Goal: Navigation & Orientation: Find specific page/section

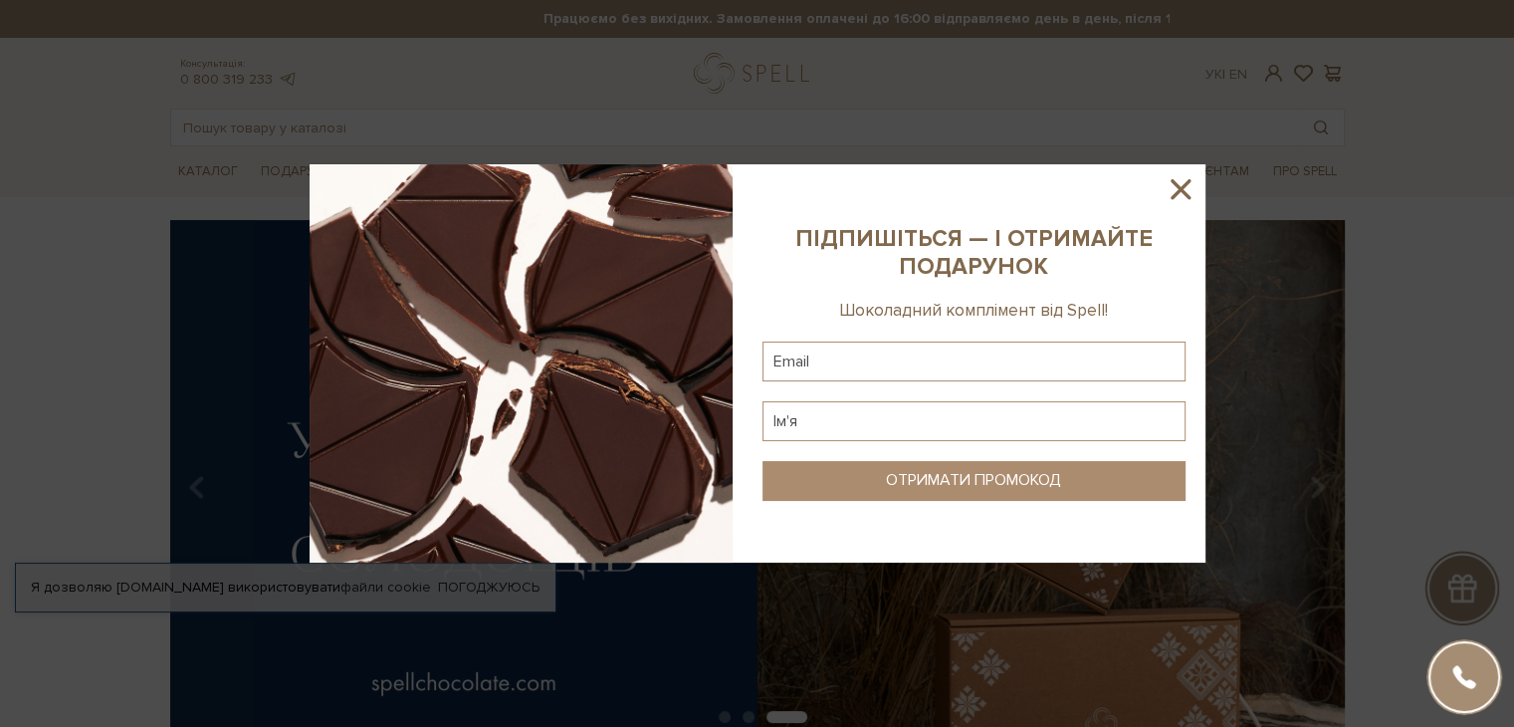
click at [1183, 195] on icon at bounding box center [1181, 189] width 34 height 34
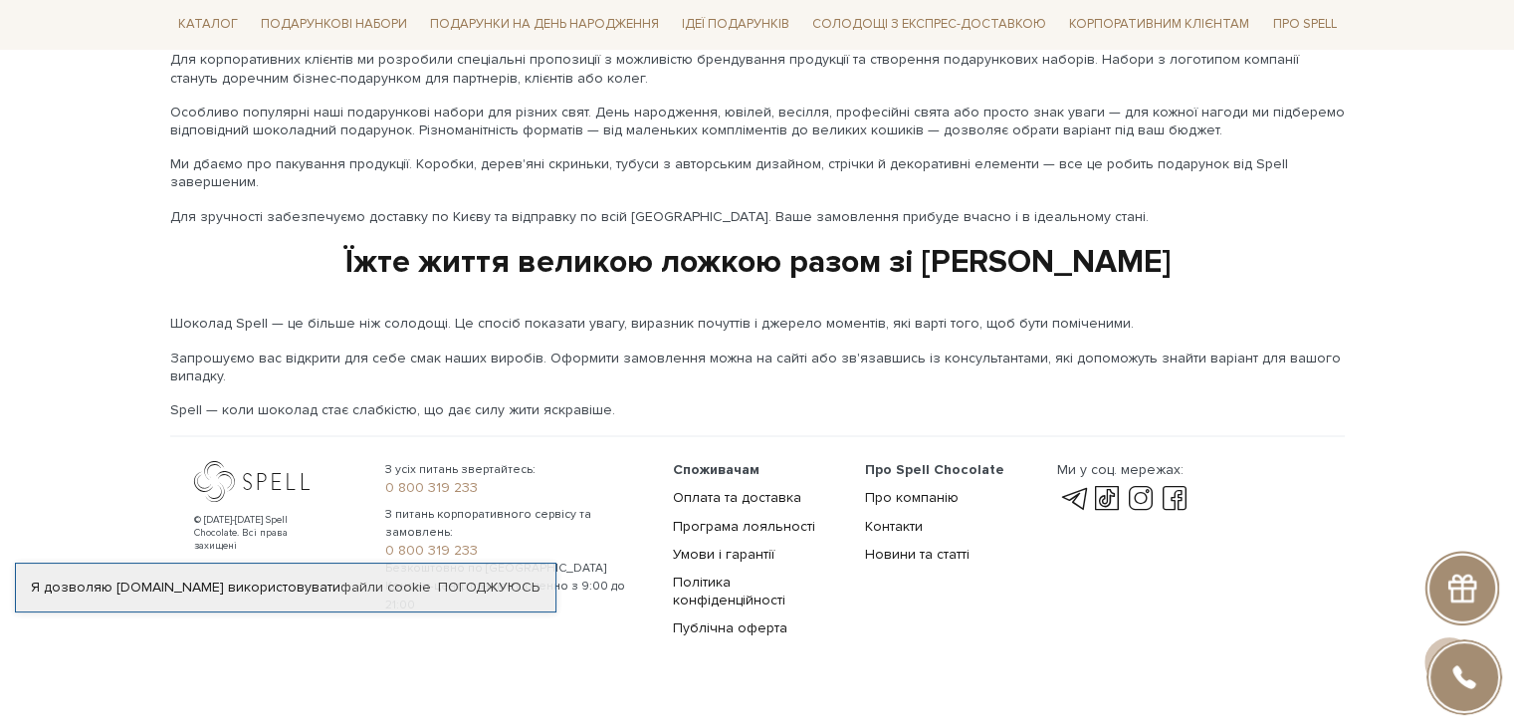
scroll to position [3335, 0]
click at [908, 486] on link "Про компанію" at bounding box center [912, 494] width 94 height 17
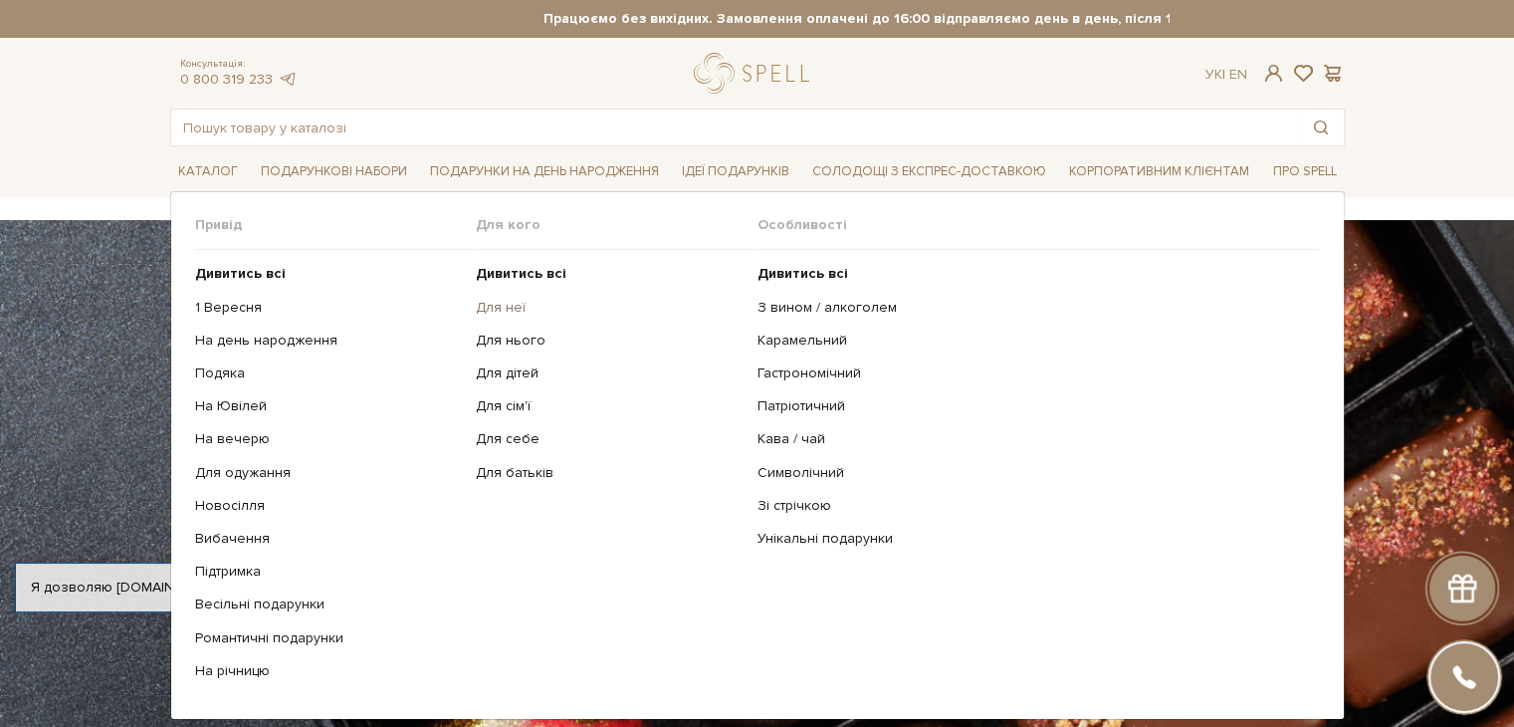
click at [482, 308] on link "Для неї" at bounding box center [609, 308] width 267 height 18
